Goal: Task Accomplishment & Management: Manage account settings

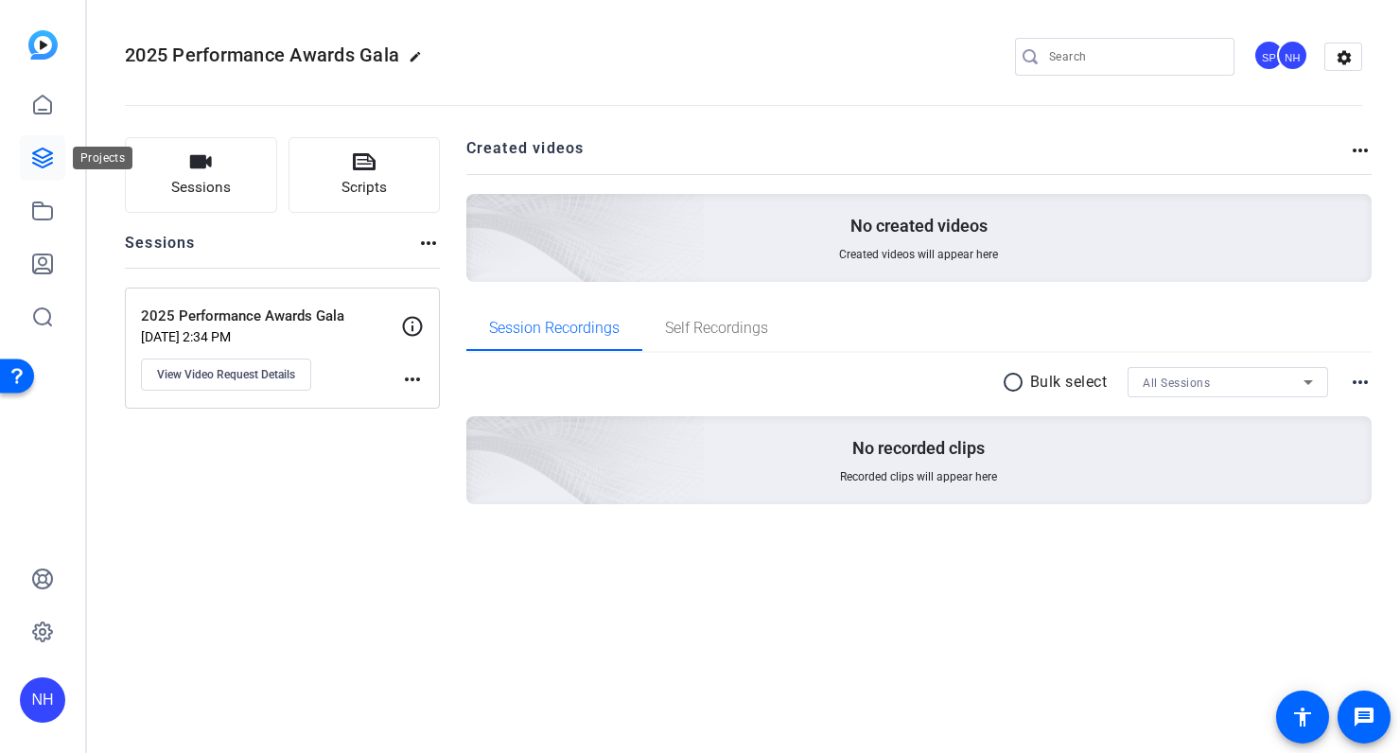
click at [42, 159] on icon at bounding box center [42, 158] width 23 height 23
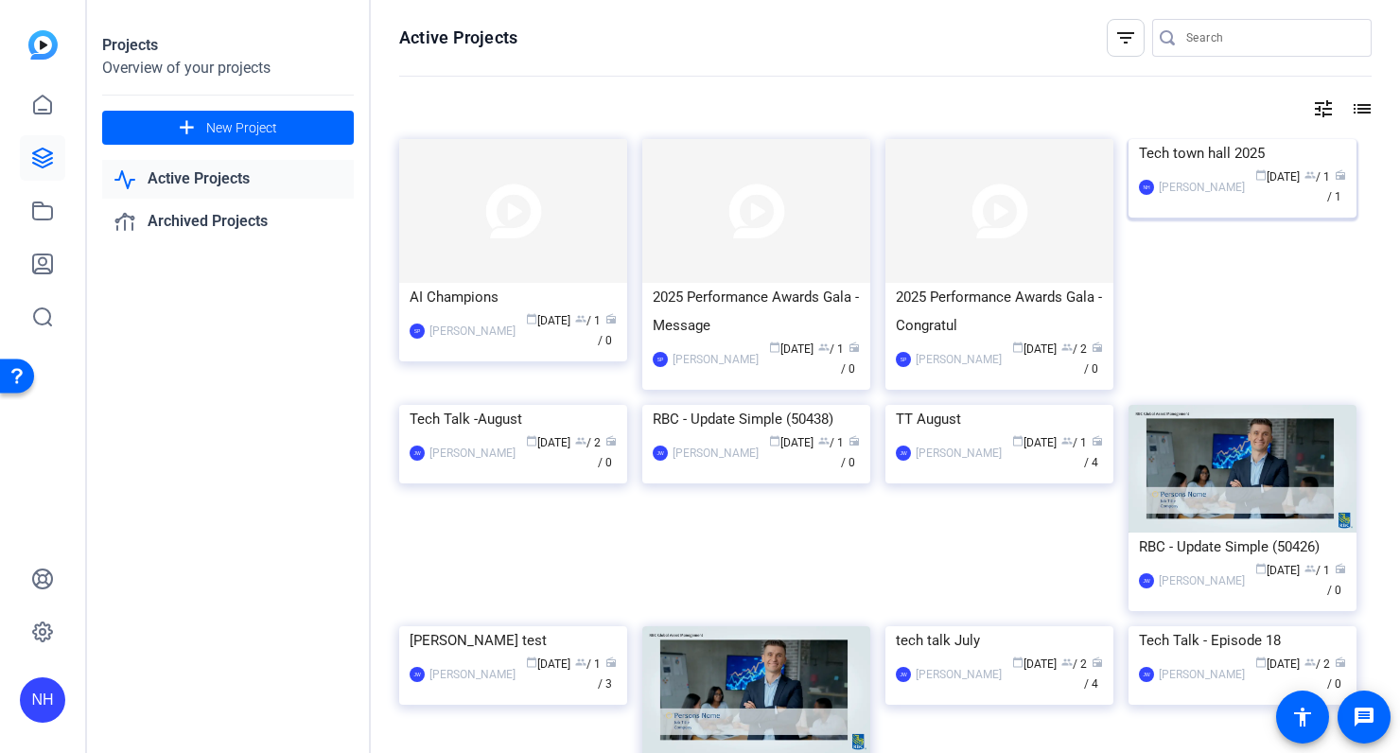
click at [1182, 167] on div "Tech town hall 2025" at bounding box center [1242, 153] width 207 height 28
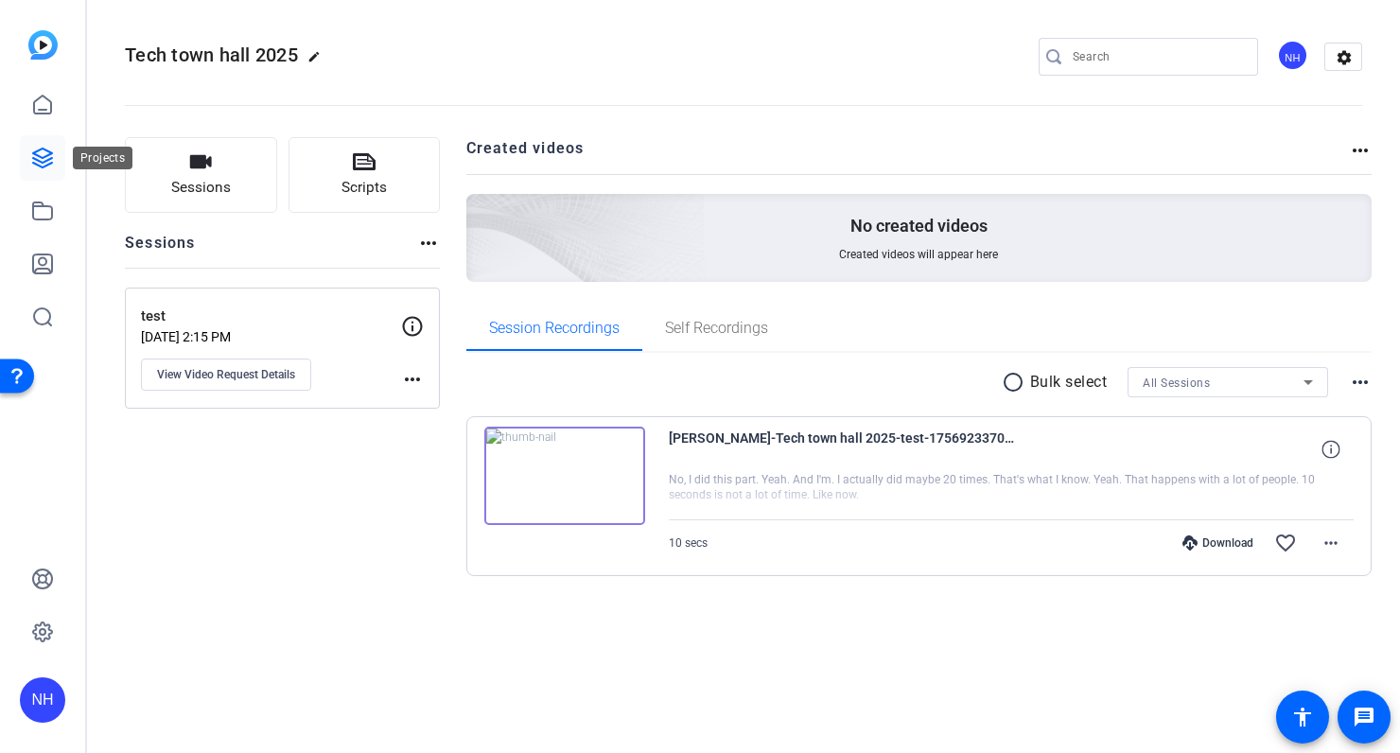
click at [39, 156] on icon at bounding box center [42, 157] width 19 height 19
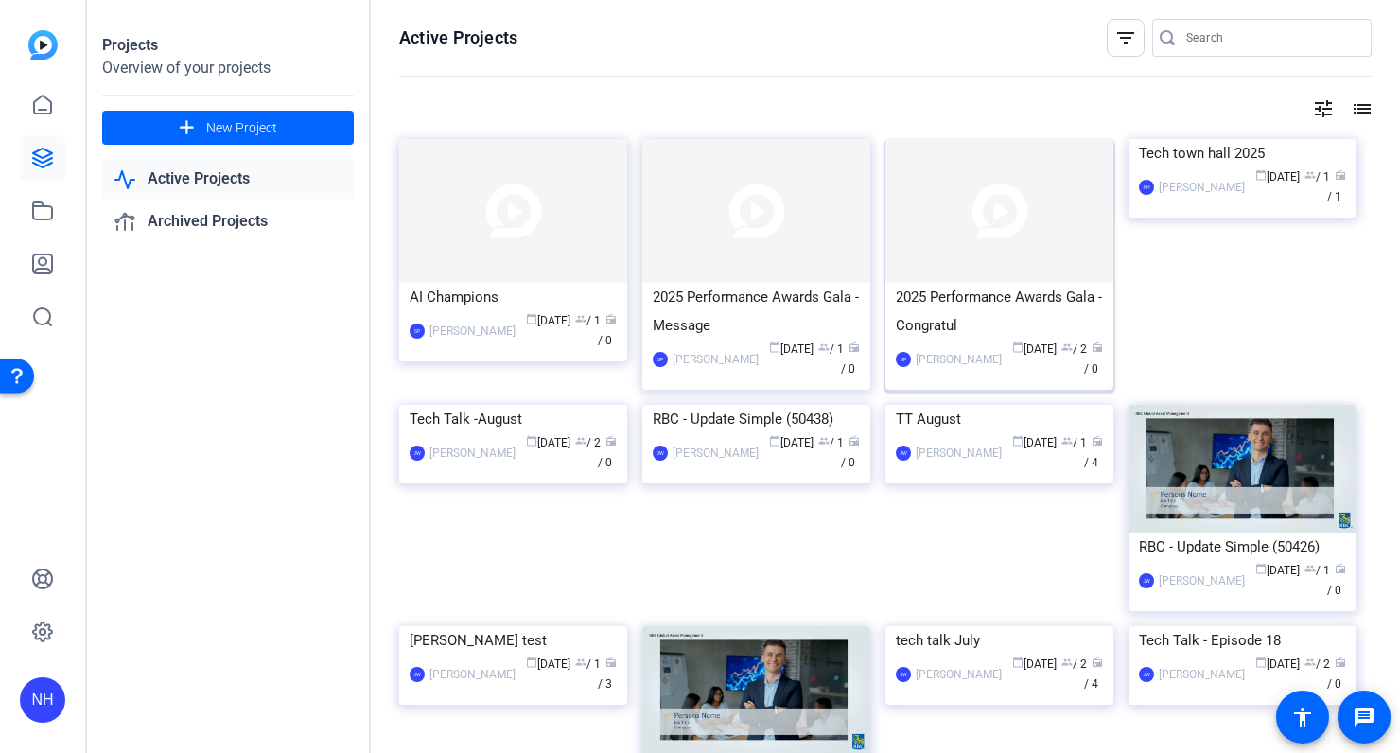
click at [1054, 304] on div "2025 Performance Awards Gala - Congratul" at bounding box center [999, 311] width 207 height 57
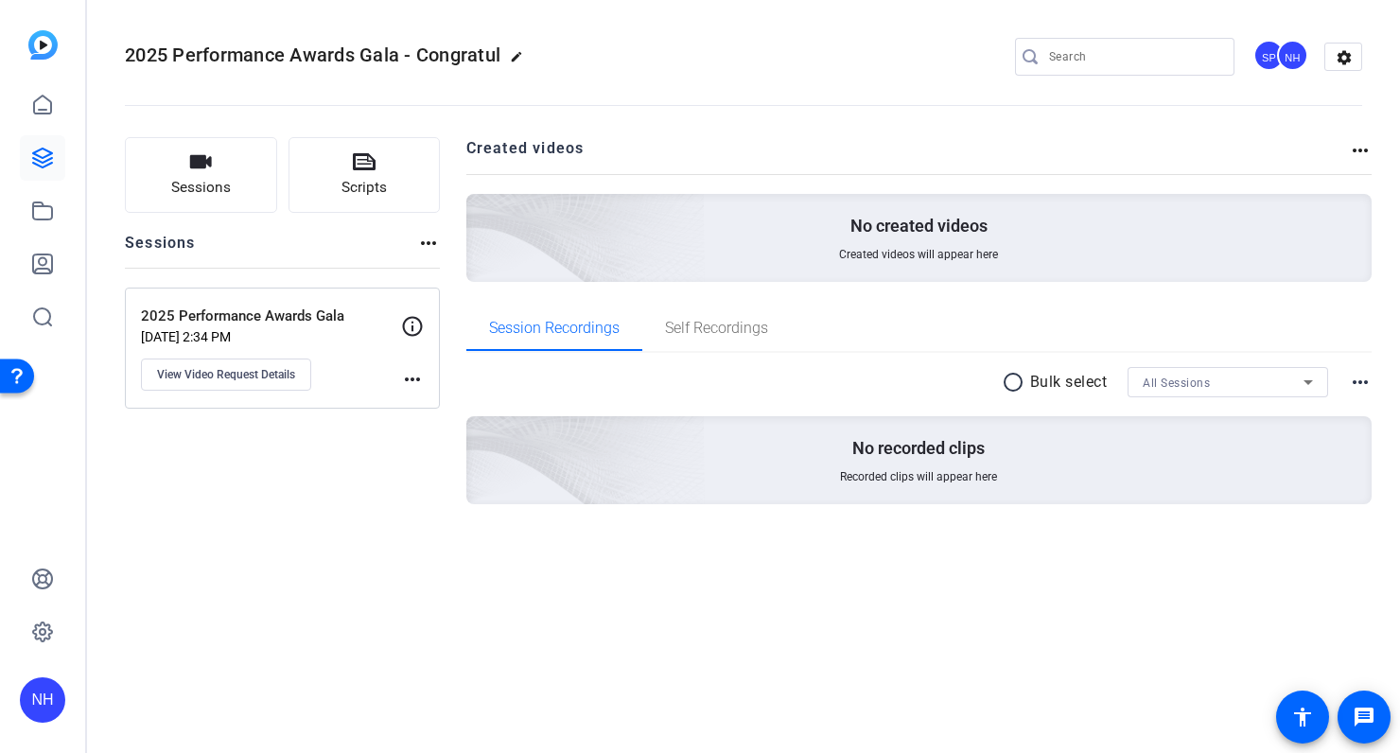
click at [1295, 56] on div "NH" at bounding box center [1292, 55] width 31 height 31
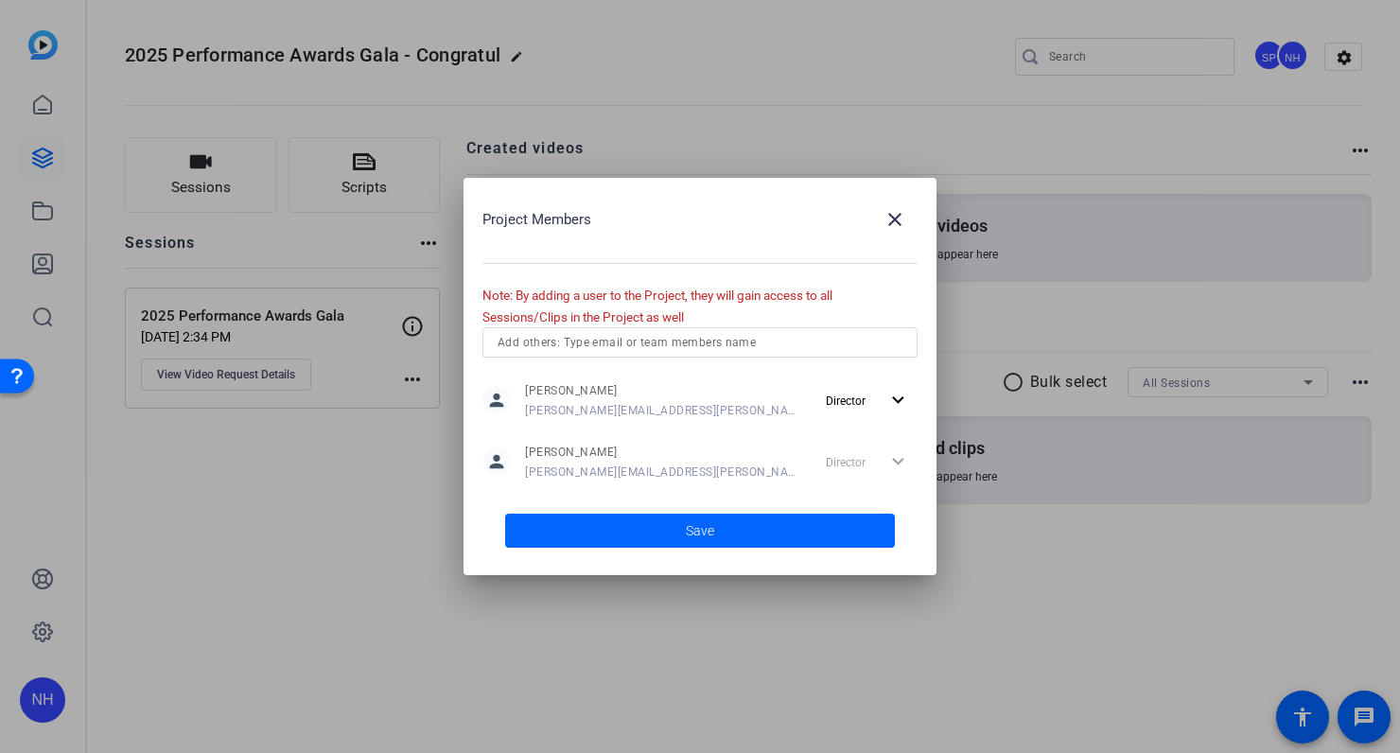
click at [894, 461] on div "Director expand_more" at bounding box center [867, 461] width 99 height 34
click at [599, 464] on span "[PERSON_NAME][EMAIL_ADDRESS][PERSON_NAME][DOMAIN_NAME]" at bounding box center [664, 471] width 279 height 15
click at [883, 217] on mat-icon "close" at bounding box center [894, 219] width 23 height 23
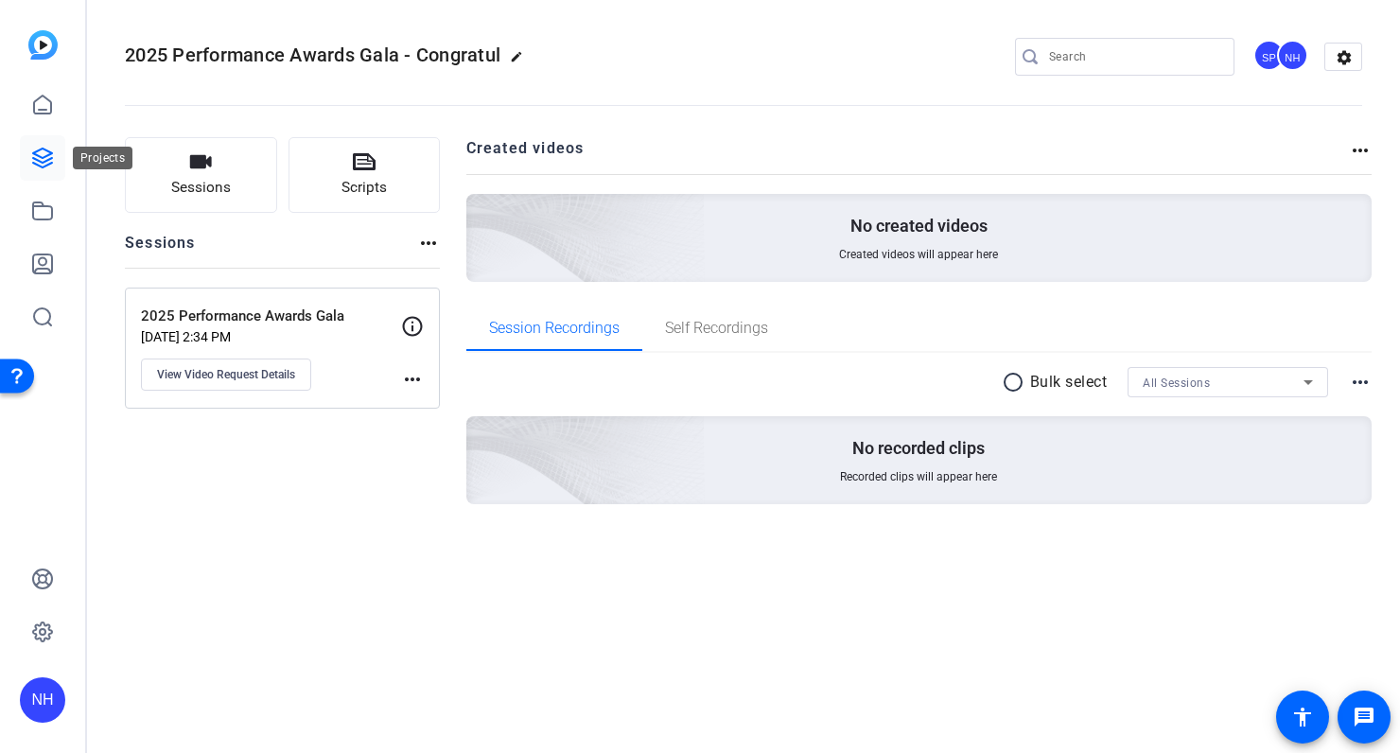
click at [42, 163] on icon at bounding box center [42, 157] width 19 height 19
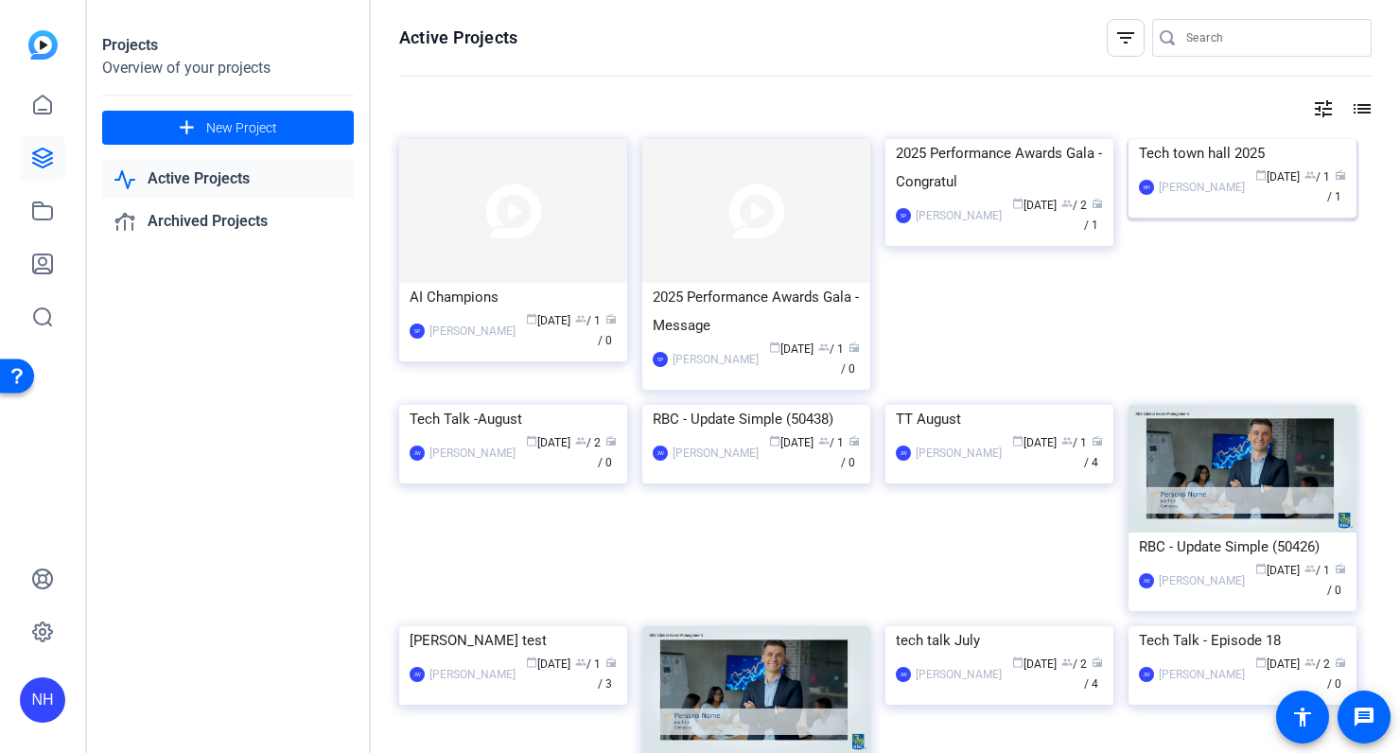
click at [1243, 207] on div "NH [PERSON_NAME] calendar_today [DATE] group / 1 radio / 1" at bounding box center [1242, 187] width 207 height 40
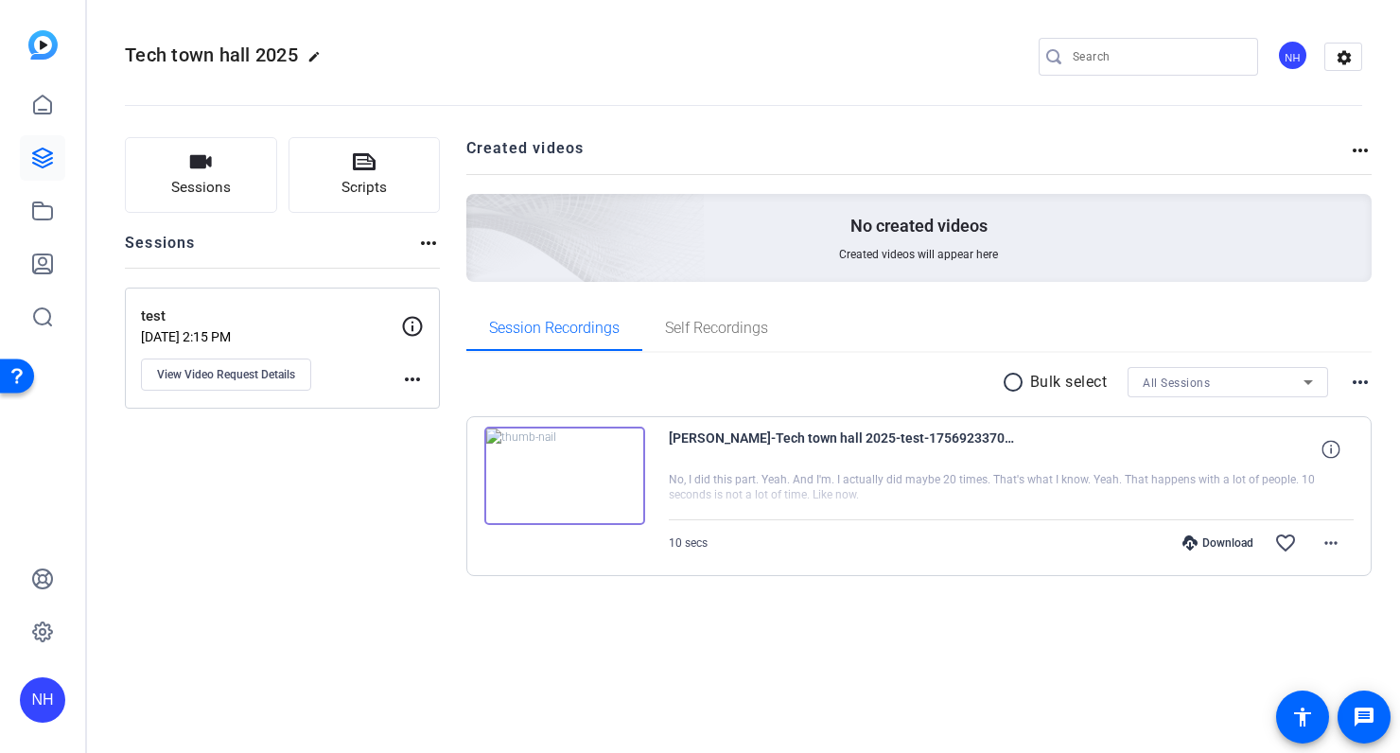
click at [1295, 54] on div "NH" at bounding box center [1292, 55] width 31 height 31
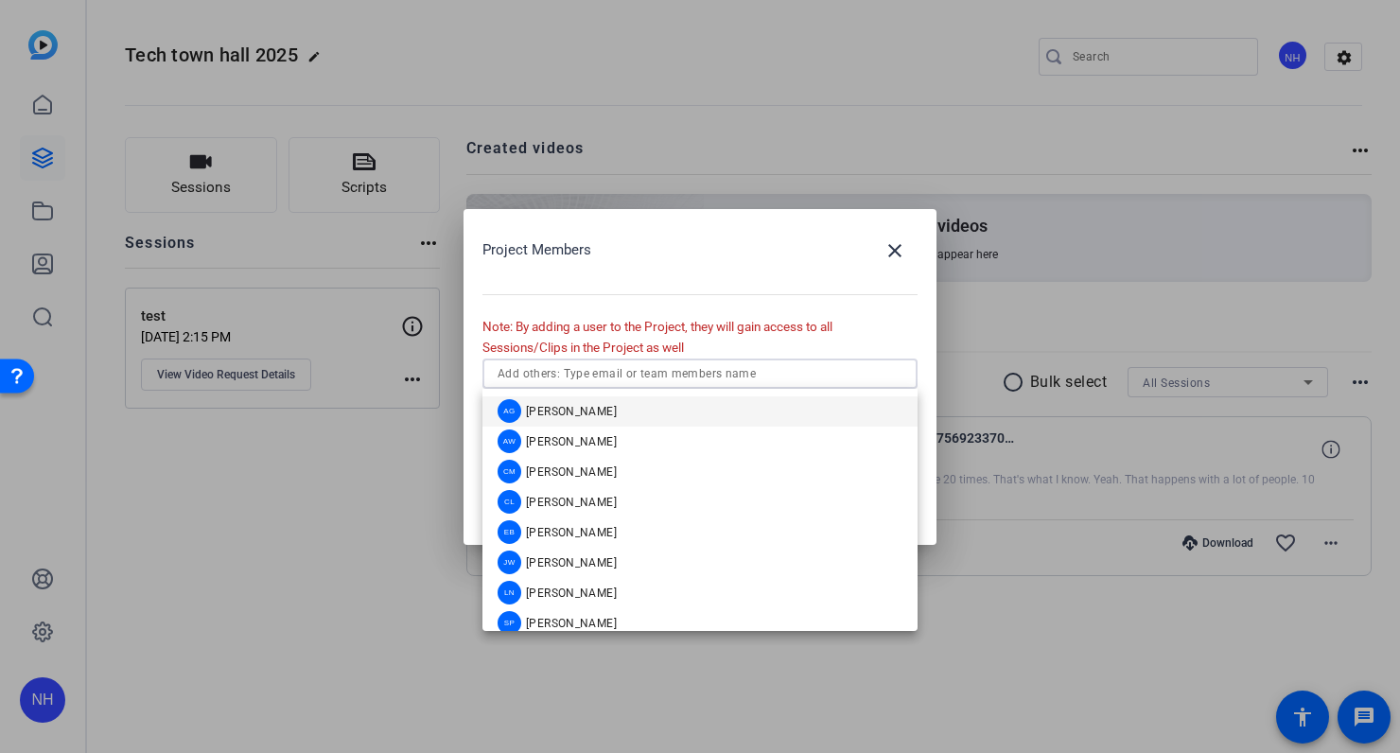
click at [795, 380] on input "text" at bounding box center [699, 373] width 405 height 23
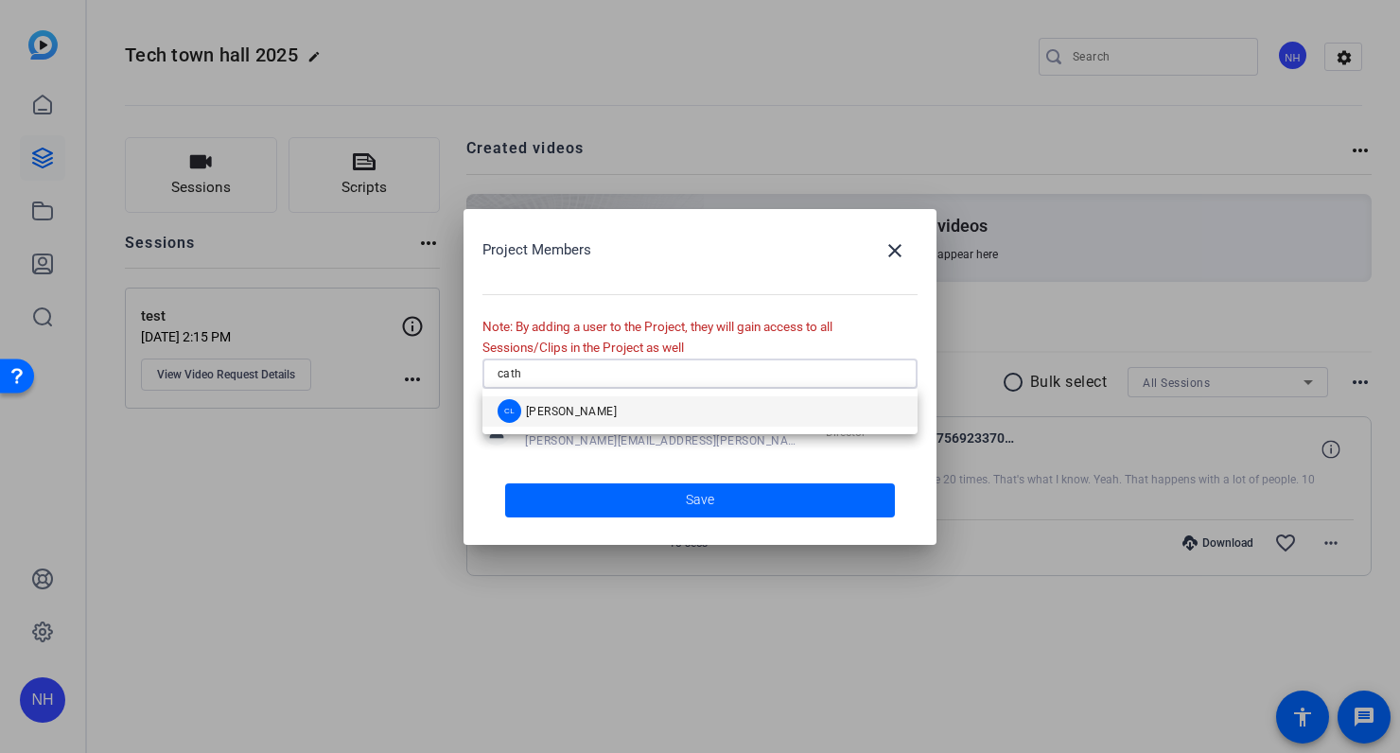
type input "cath"
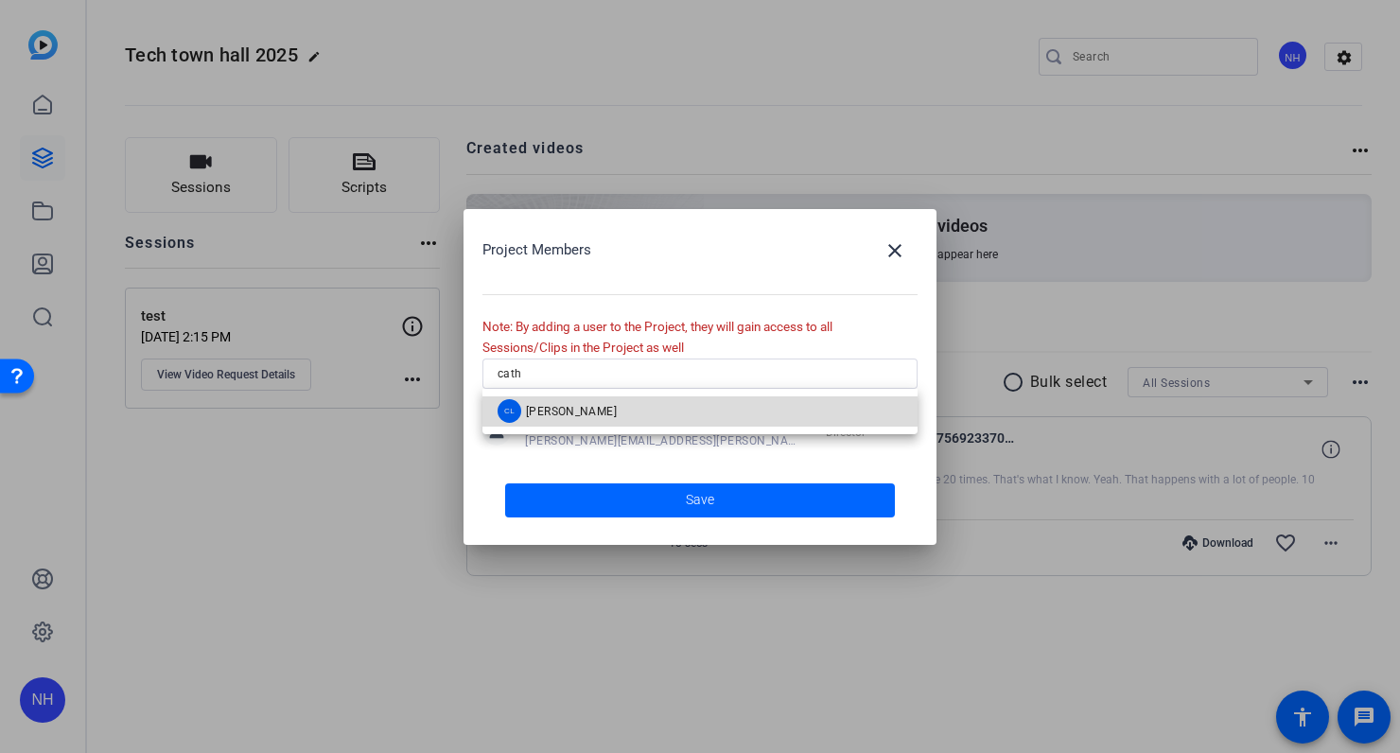
click at [581, 406] on span "[PERSON_NAME]" at bounding box center [571, 411] width 91 height 15
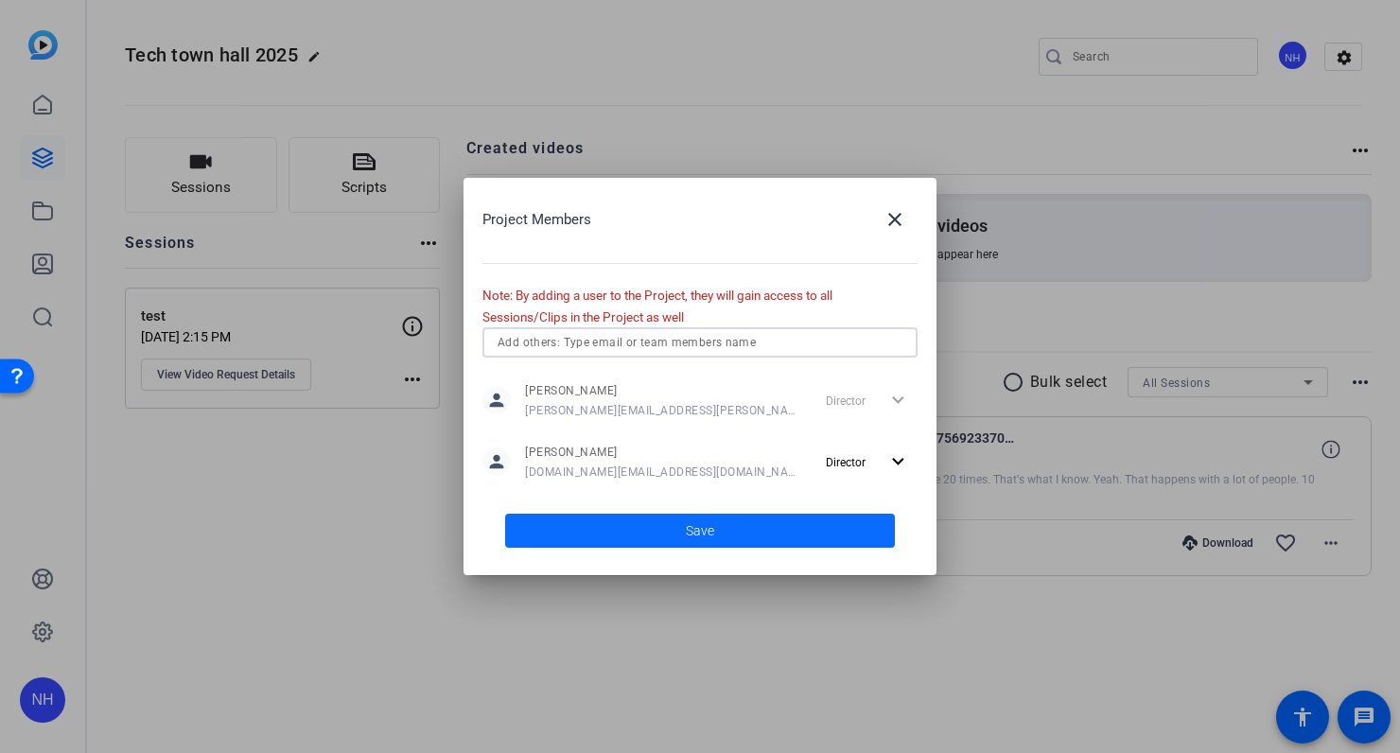
click at [691, 530] on span "Save" at bounding box center [700, 531] width 28 height 20
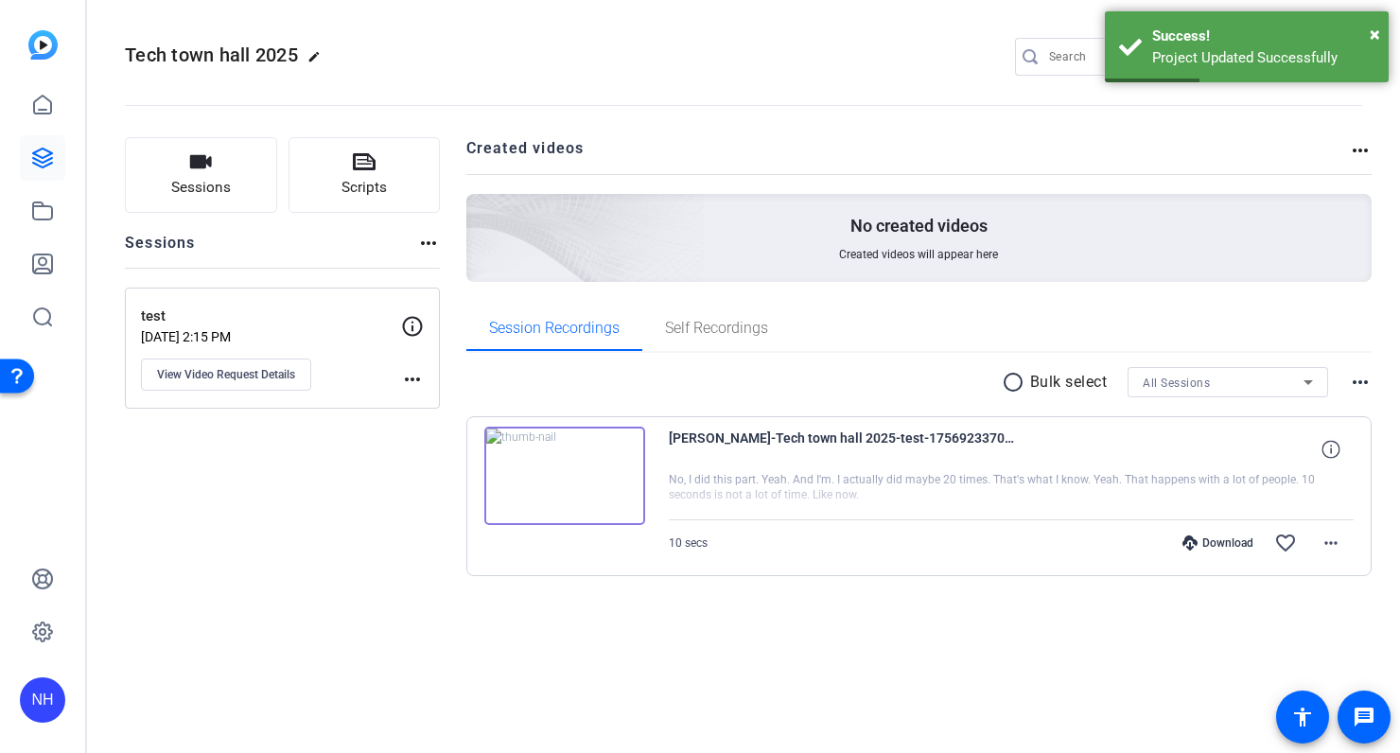
click at [395, 494] on div "Sessions Scripts Sessions more_horiz test [DATE] 2:15 PM View Video Request Det…" at bounding box center [282, 386] width 315 height 499
